Goal: Navigation & Orientation: Find specific page/section

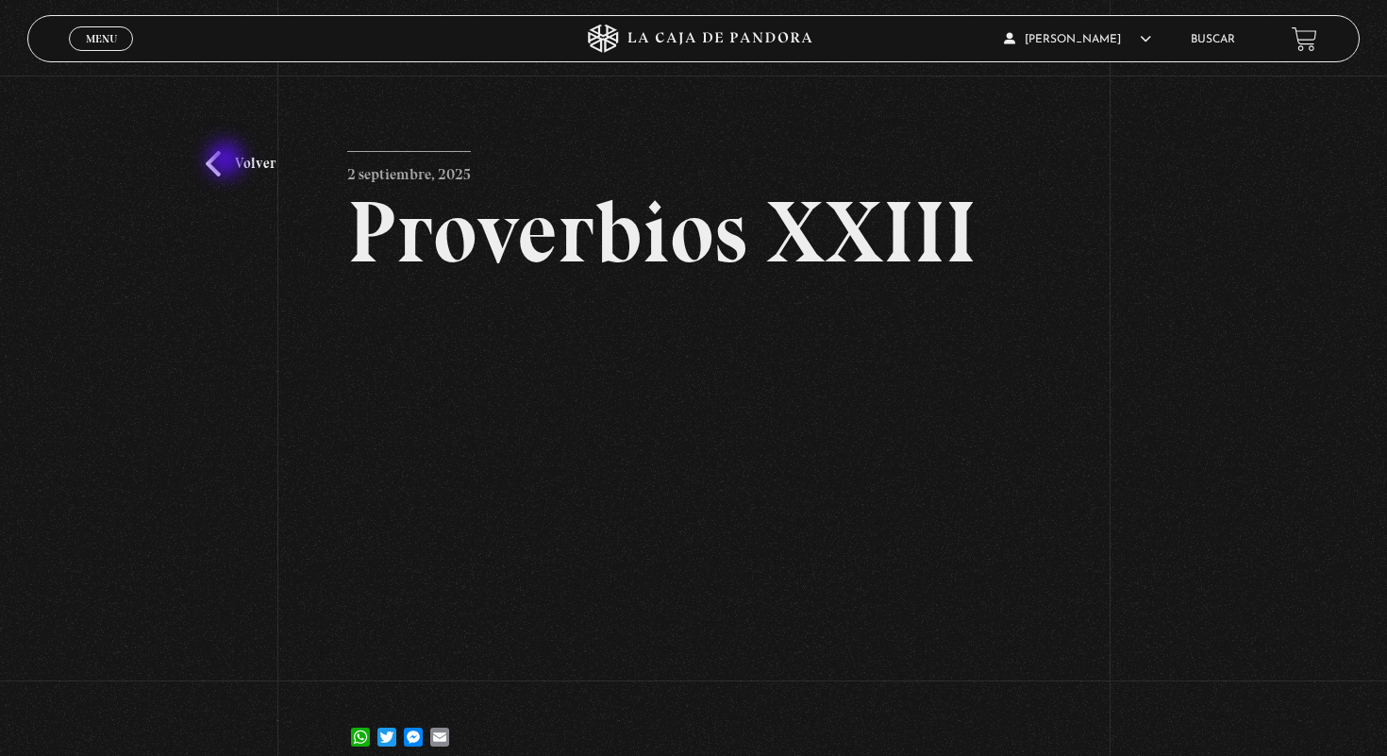
click at [227, 161] on link "Volver" at bounding box center [241, 163] width 70 height 25
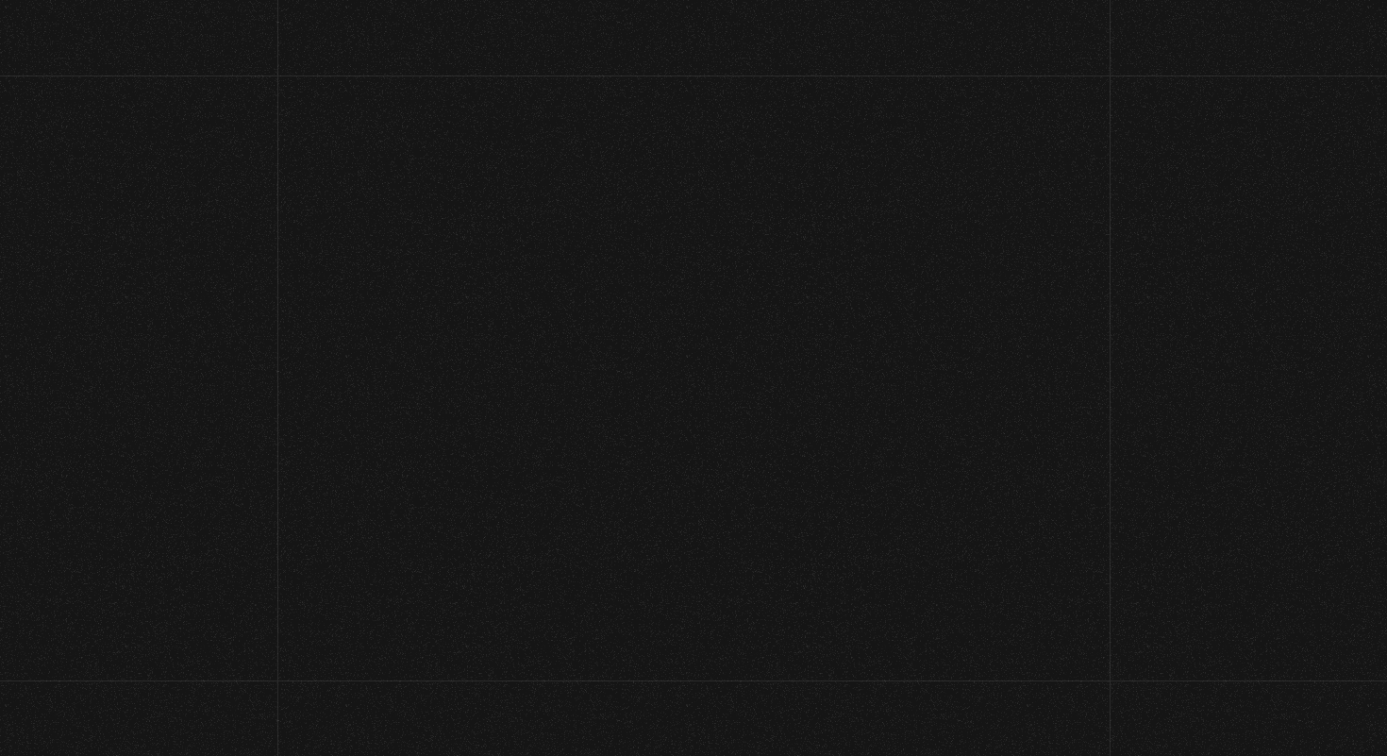
scroll to position [139, 0]
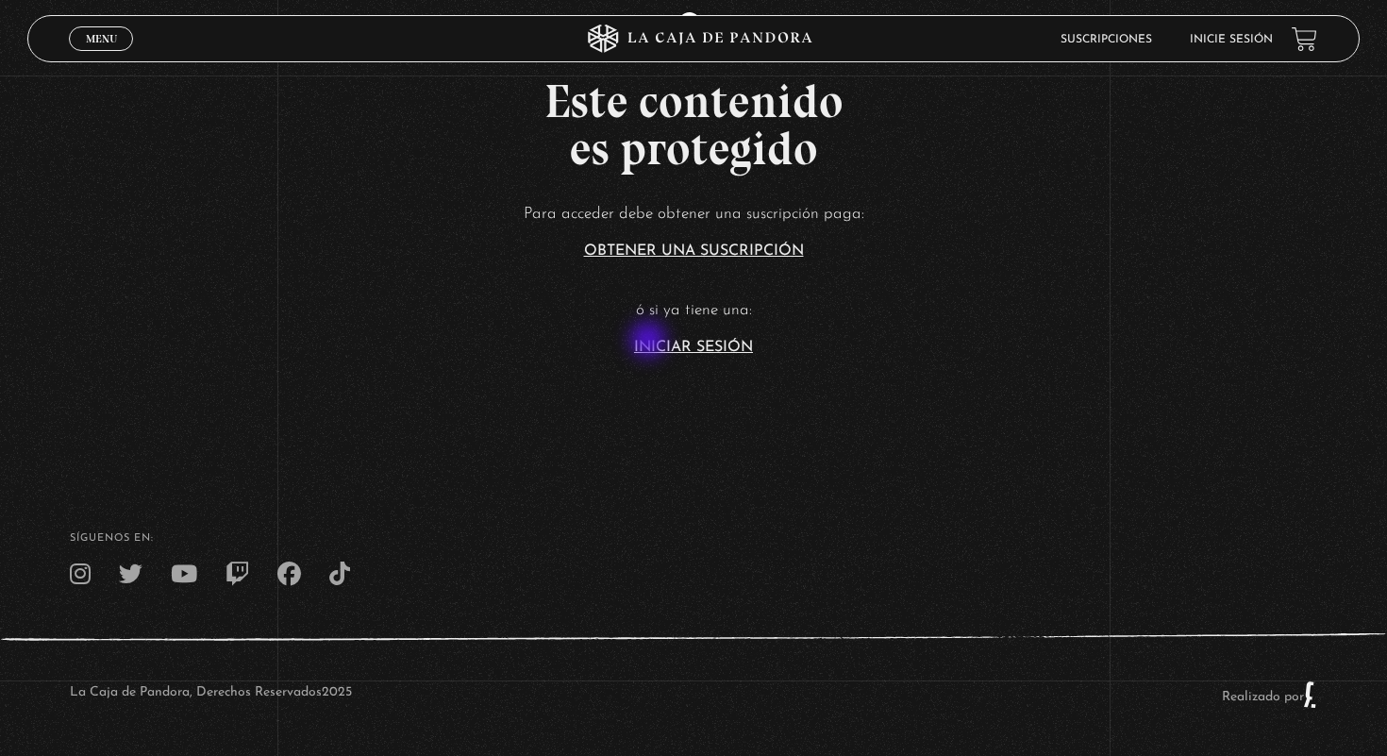
click at [651, 345] on link "Iniciar Sesión" at bounding box center [693, 347] width 119 height 15
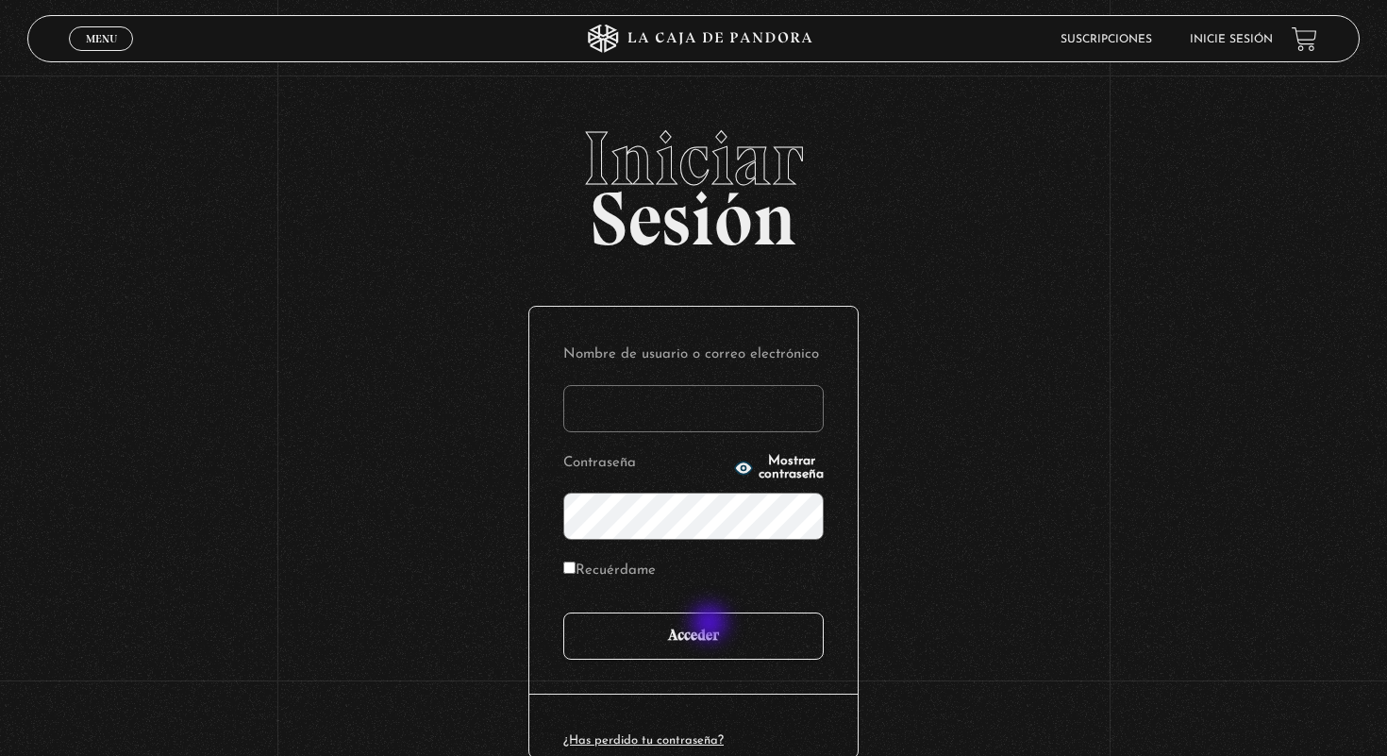
type input "vmora16@live.com"
click at [712, 628] on input "Acceder" at bounding box center [693, 636] width 261 height 47
